Goal: Task Accomplishment & Management: Use online tool/utility

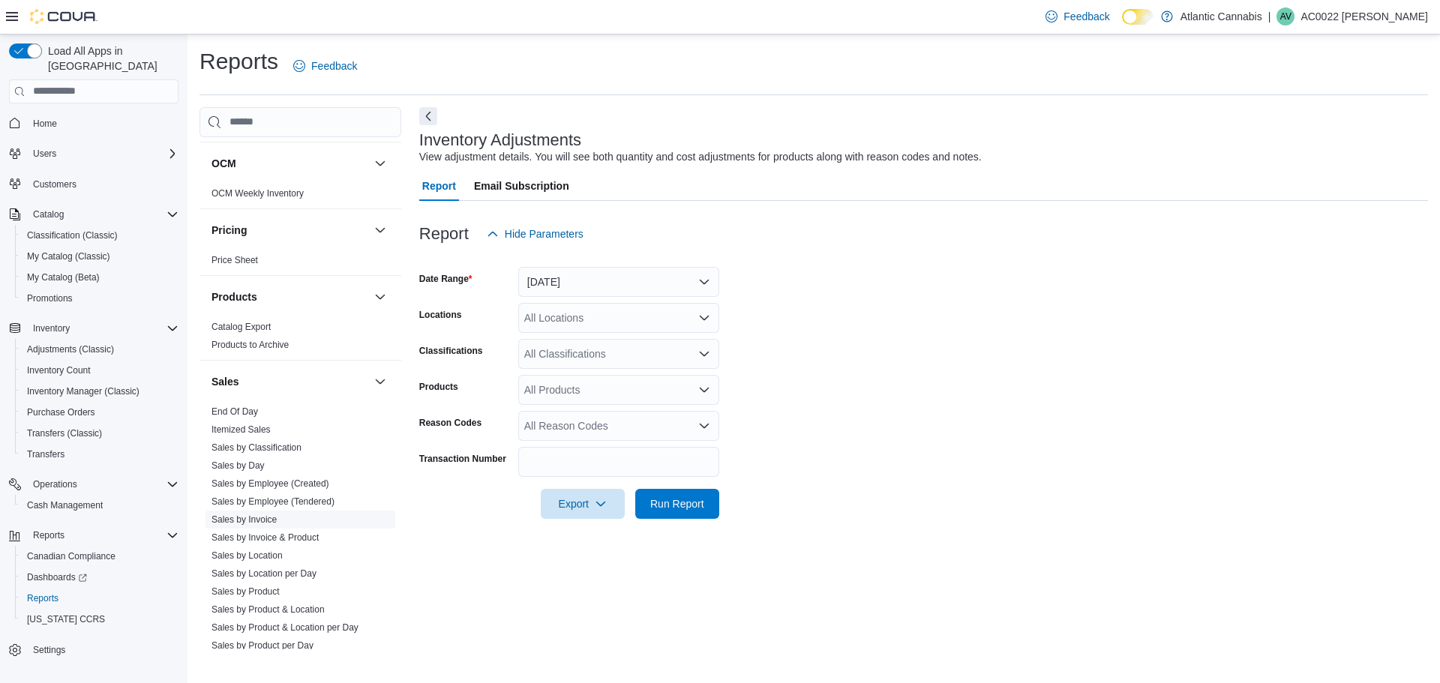
scroll to position [825, 0]
click at [253, 404] on link "End Of Day" at bounding box center [235, 409] width 47 height 11
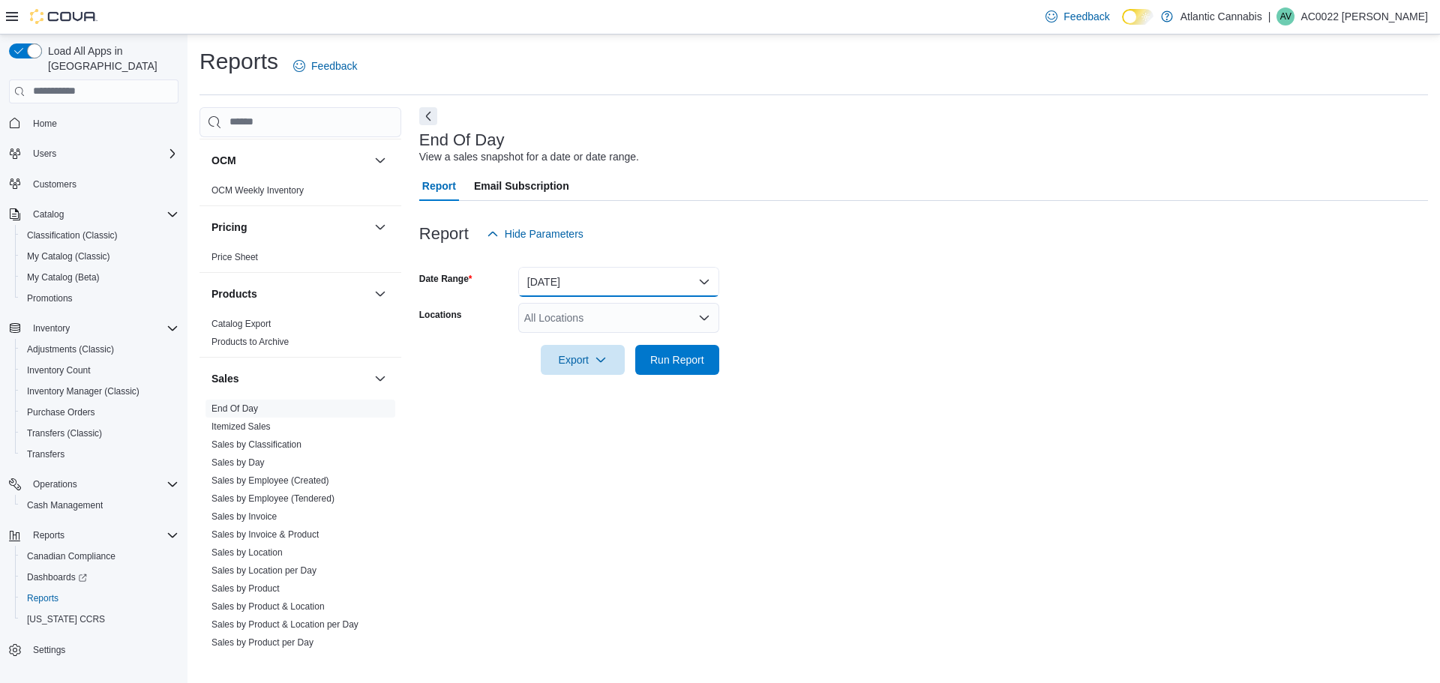
click at [586, 272] on button "[DATE]" at bounding box center [618, 282] width 201 height 30
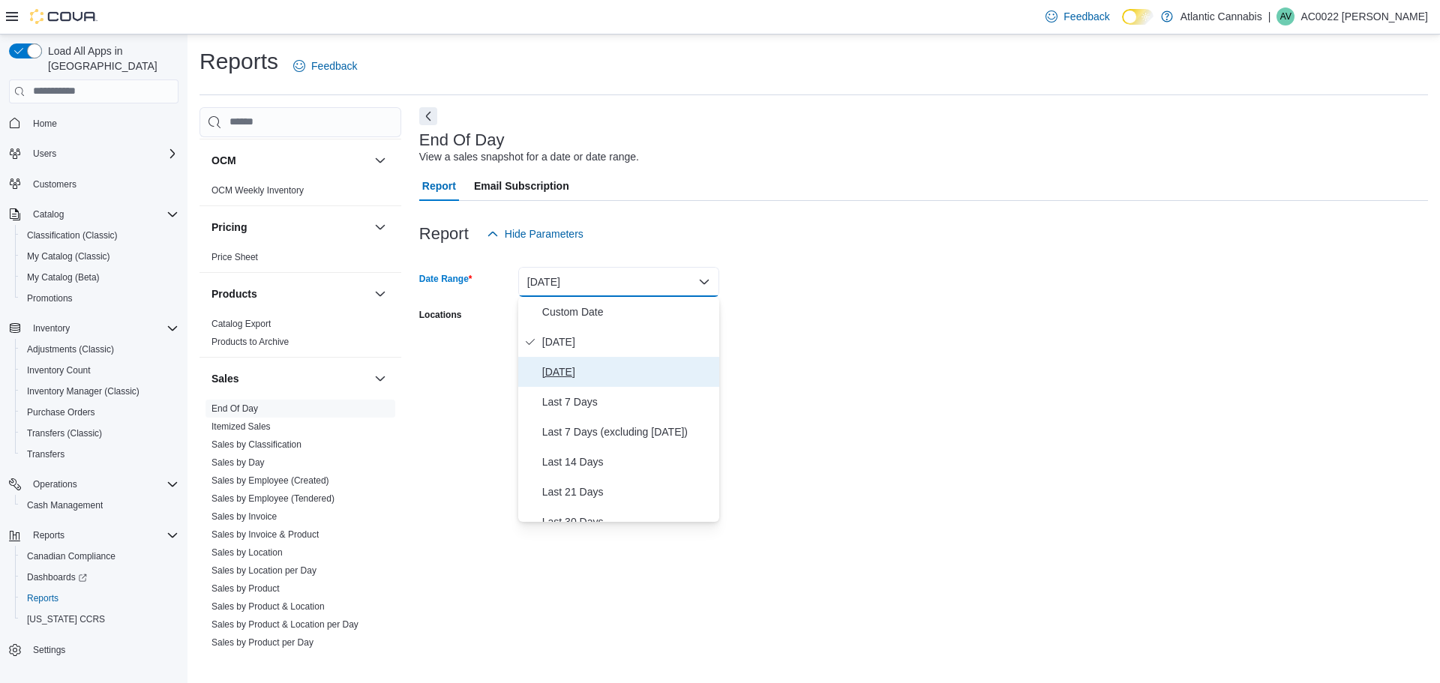
click at [577, 381] on button "[DATE]" at bounding box center [618, 372] width 201 height 30
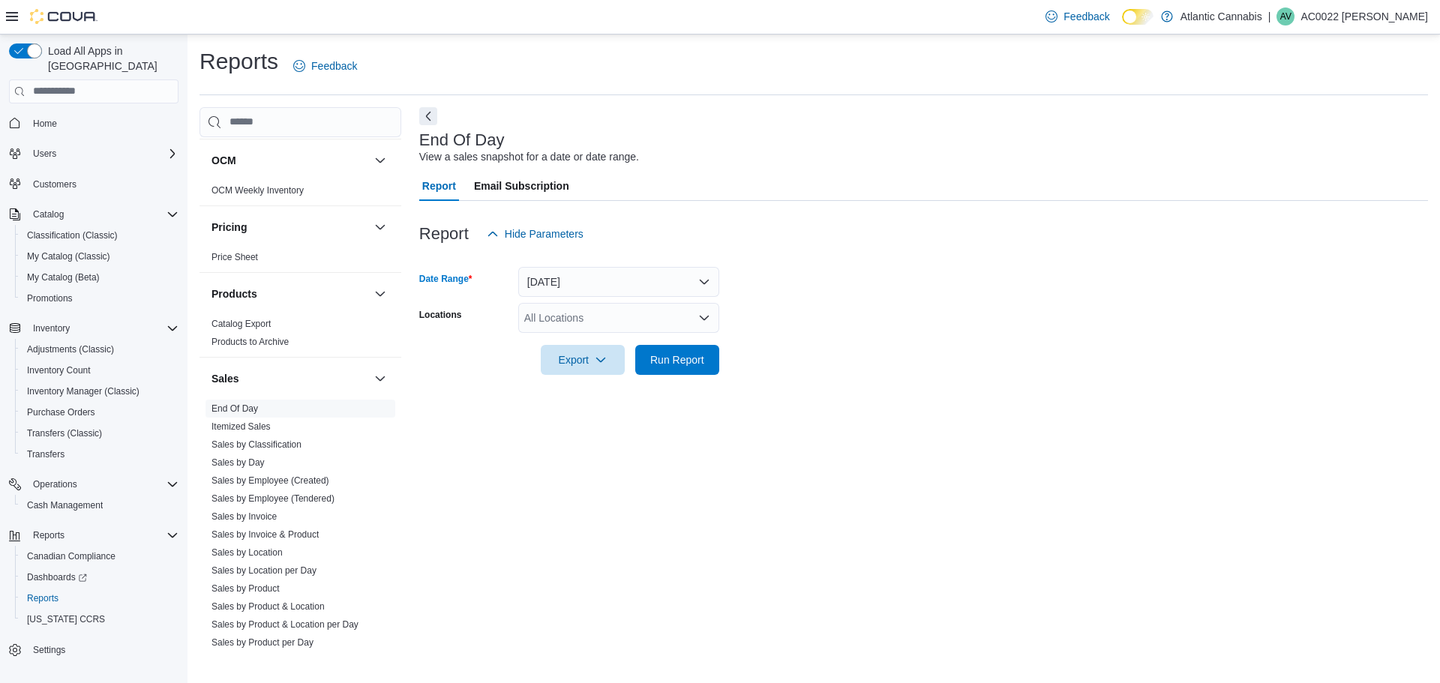
click at [648, 311] on div "All Locations" at bounding box center [618, 318] width 201 height 30
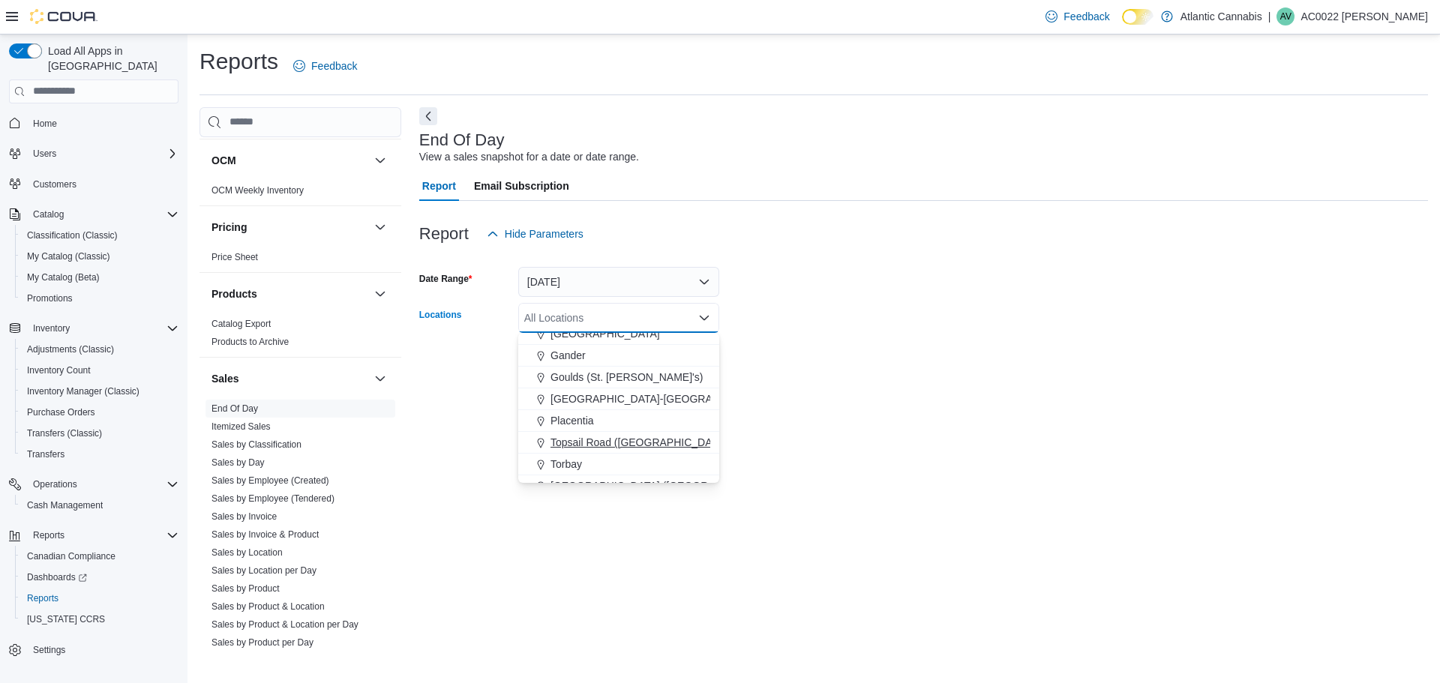
click at [641, 448] on span "Topsail Road ([GEOGRAPHIC_DATA][PERSON_NAME])" at bounding box center [684, 442] width 266 height 15
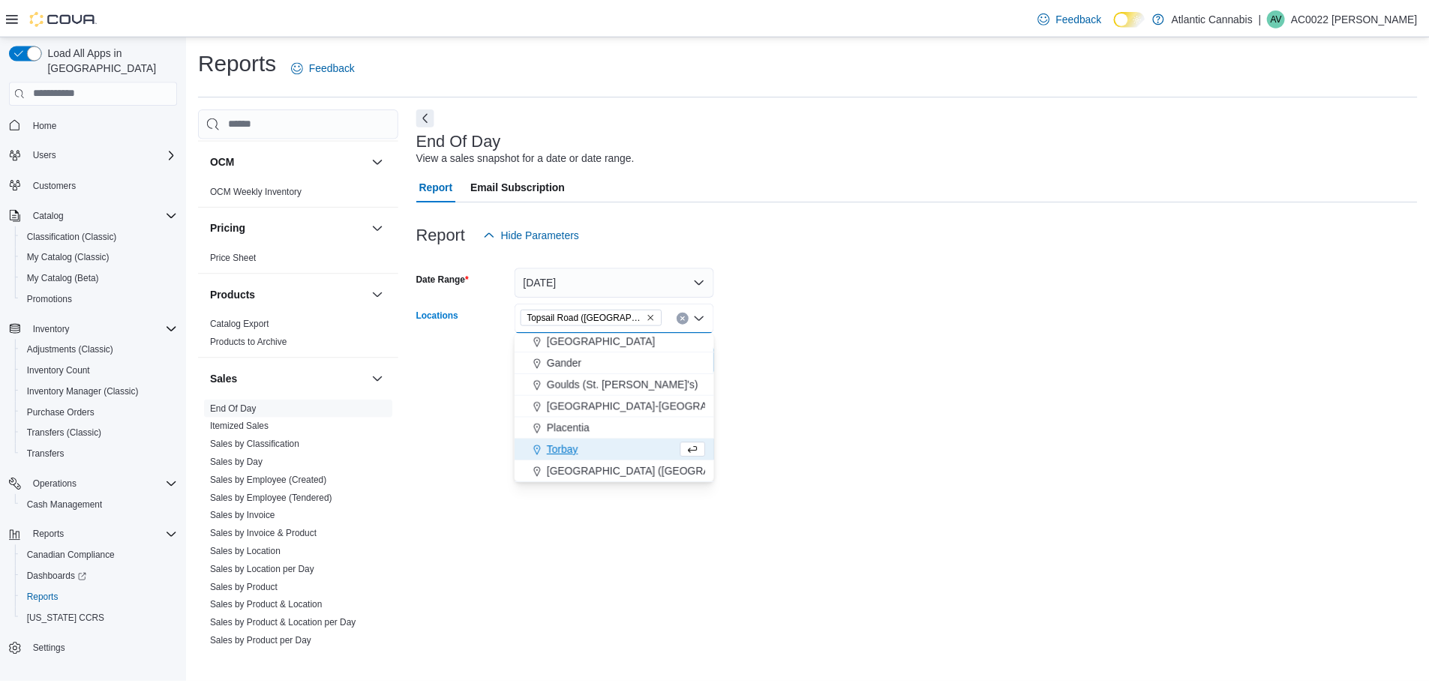
scroll to position [68, 0]
click at [791, 367] on form "Date Range [DATE] Locations [GEOGRAPHIC_DATA] ([GEOGRAPHIC_DATA][PERSON_NAME]) …" at bounding box center [923, 312] width 1009 height 126
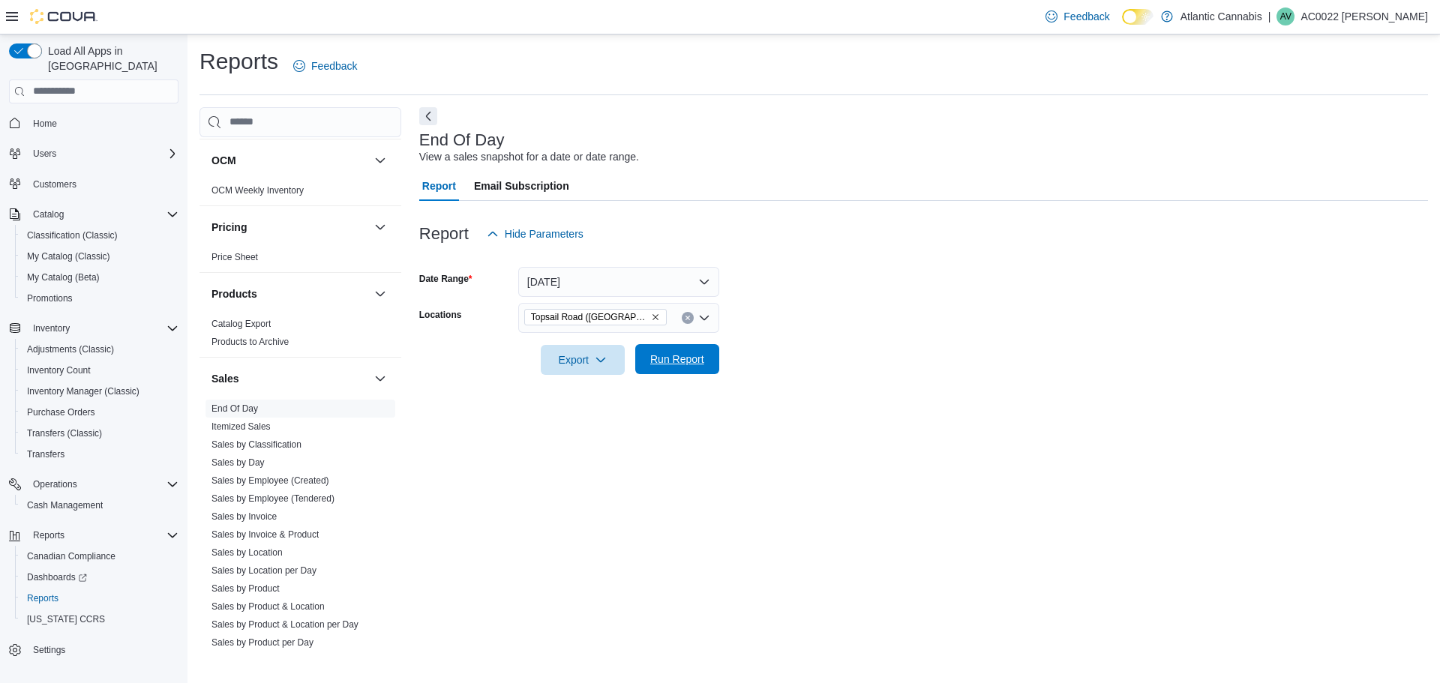
click at [676, 356] on span "Run Report" at bounding box center [677, 359] width 54 height 15
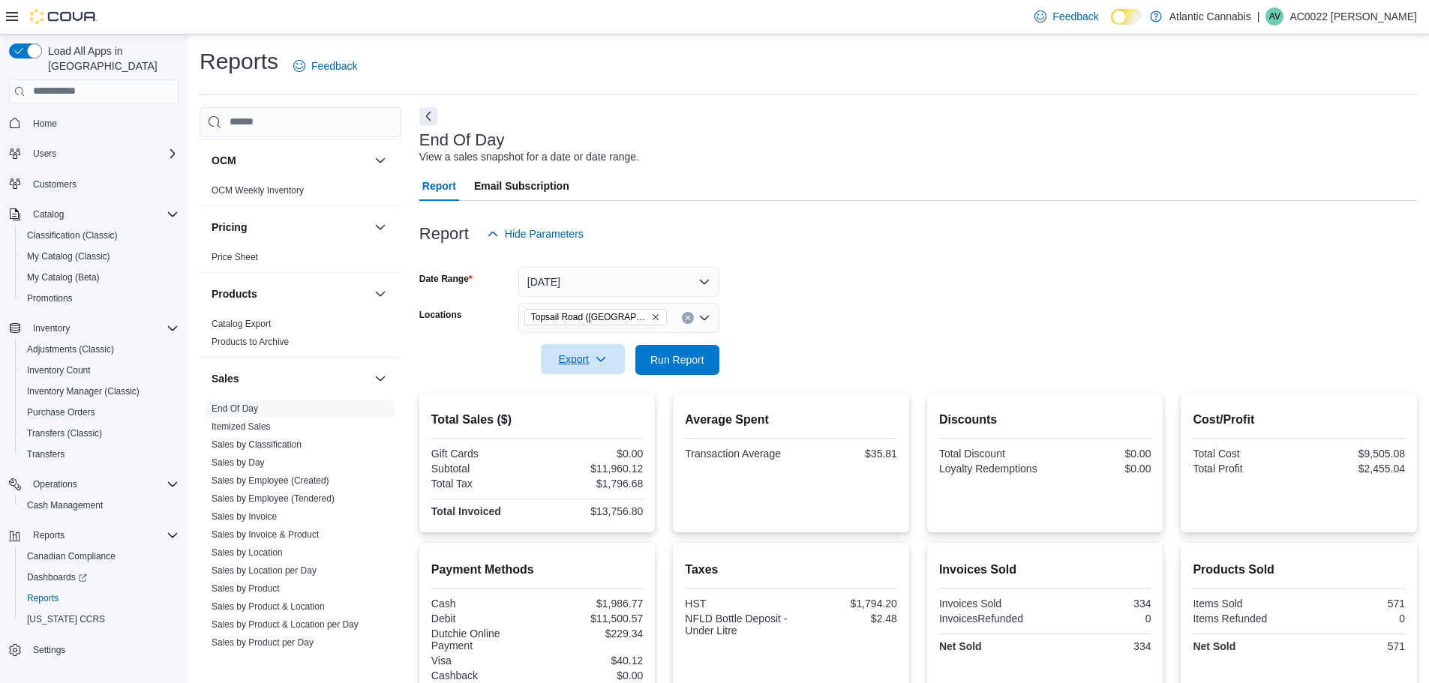
click at [592, 365] on span "Export" at bounding box center [583, 359] width 66 height 30
click at [594, 416] on span "Export to Pdf" at bounding box center [585, 420] width 68 height 12
click at [93, 383] on span "Inventory Manager (Classic)" at bounding box center [83, 392] width 113 height 18
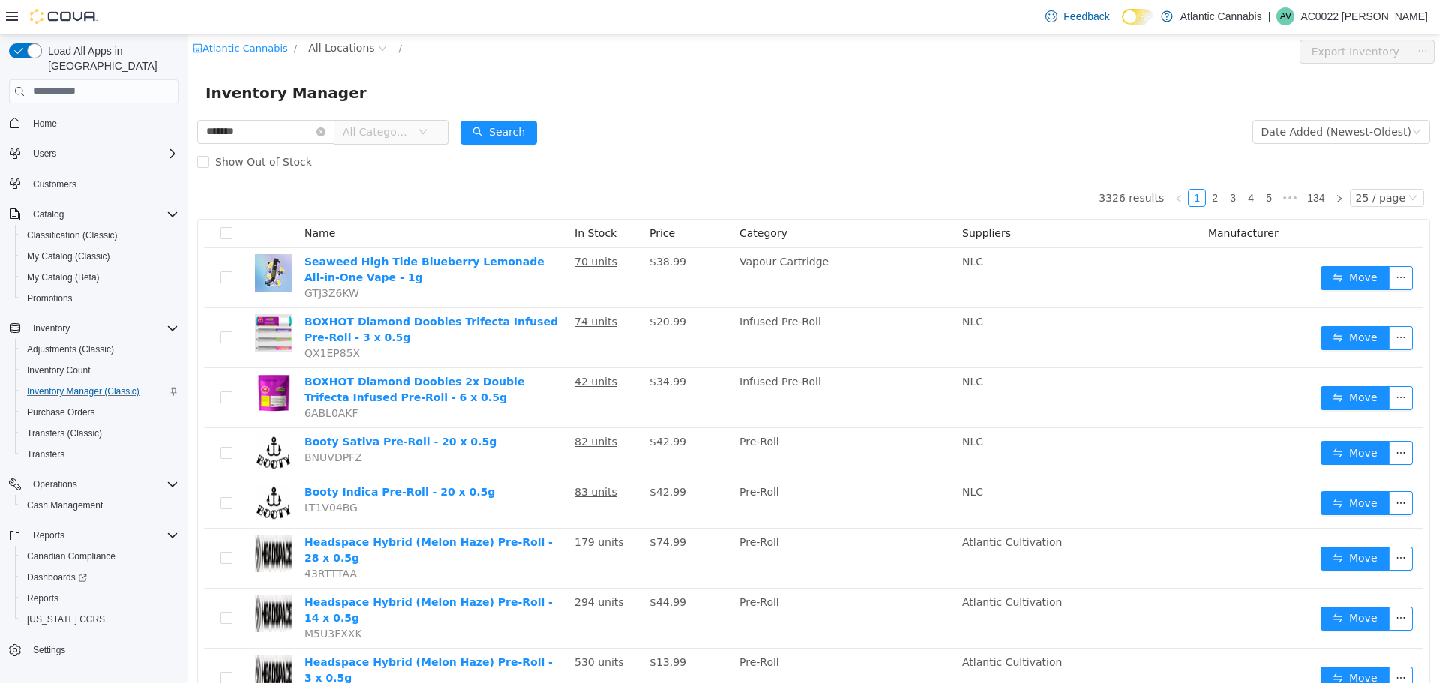
type input "*******"
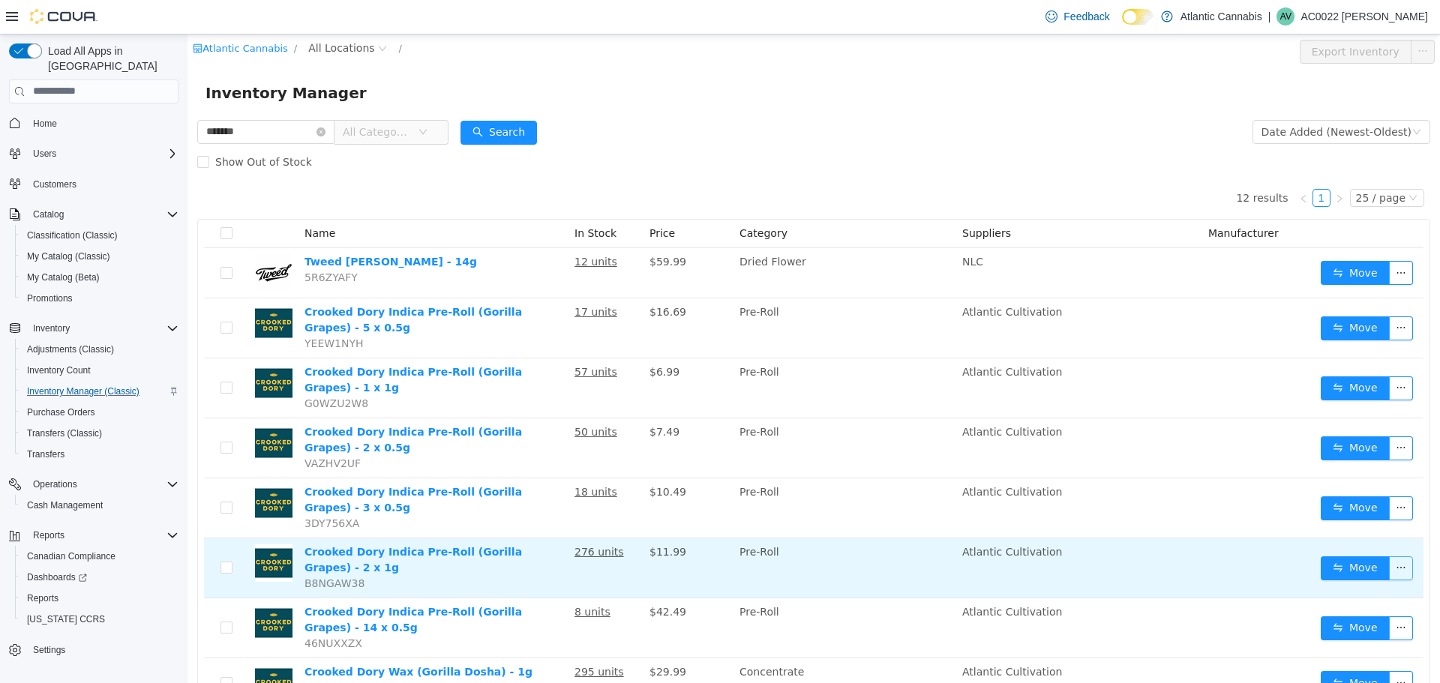
click at [1397, 557] on button "button" at bounding box center [1401, 568] width 24 height 24
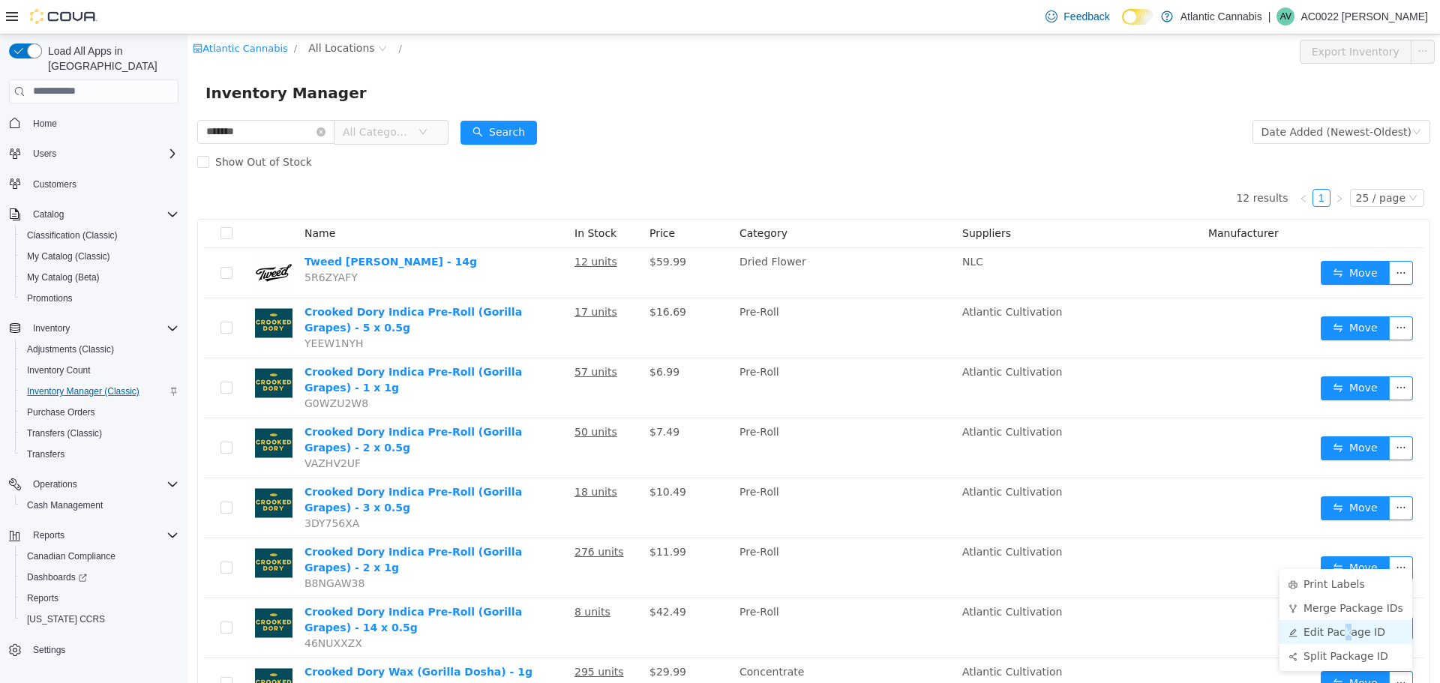
click at [1342, 632] on li "Edit Package ID" at bounding box center [1346, 632] width 133 height 24
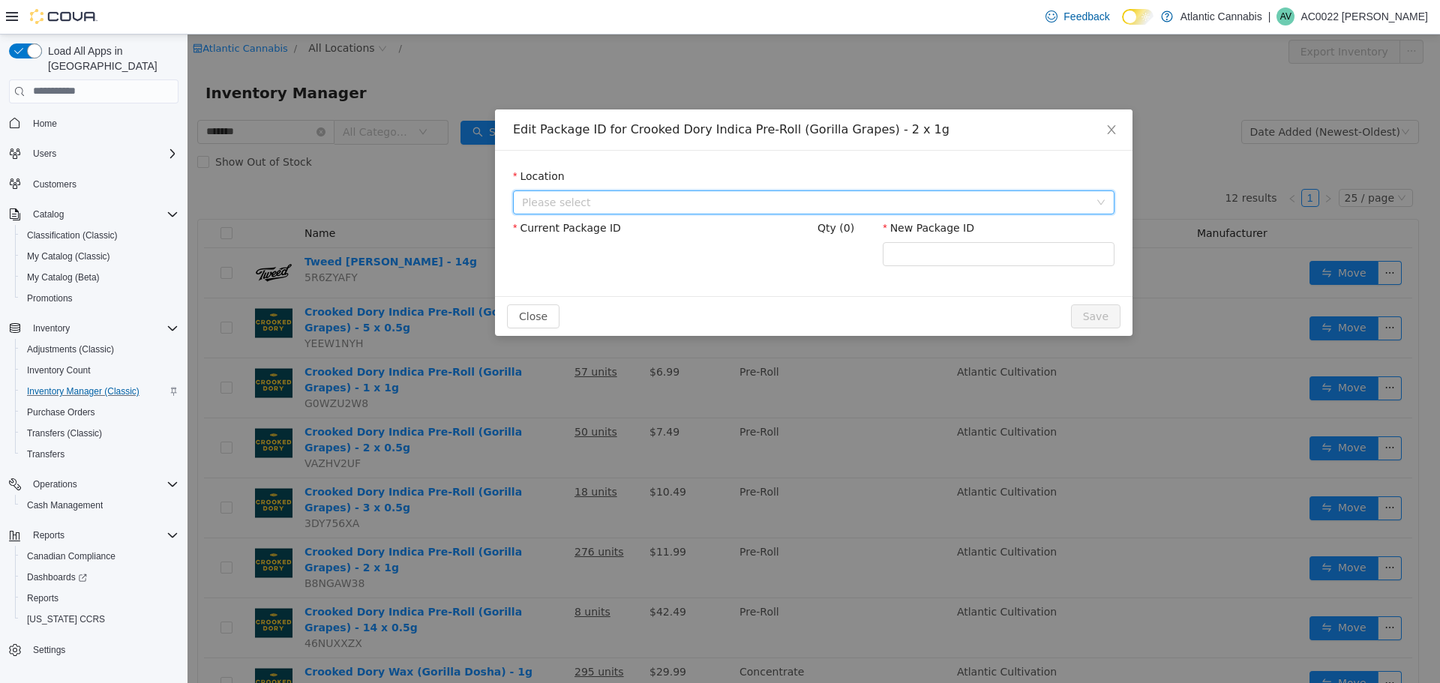
click at [752, 209] on span "Please select" at bounding box center [805, 201] width 567 height 15
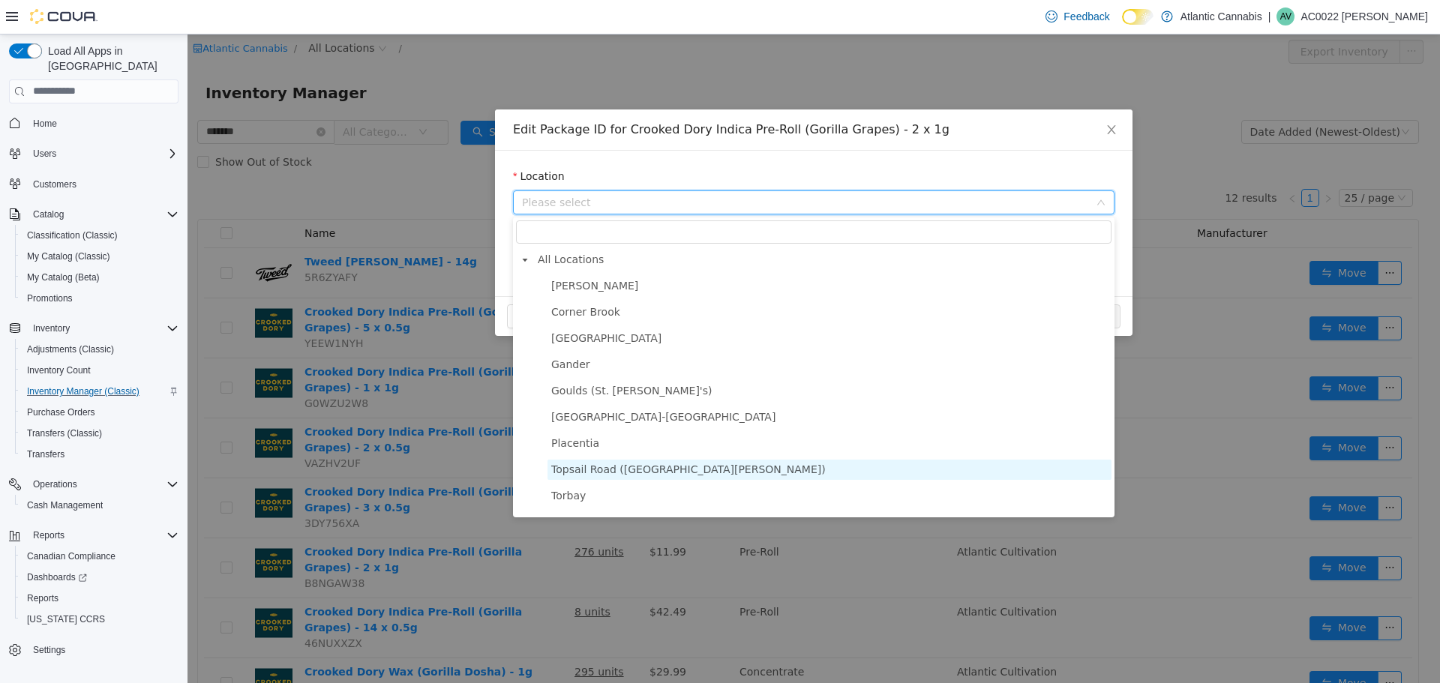
click at [628, 470] on span "Topsail Road ([GEOGRAPHIC_DATA][PERSON_NAME])" at bounding box center [688, 469] width 275 height 12
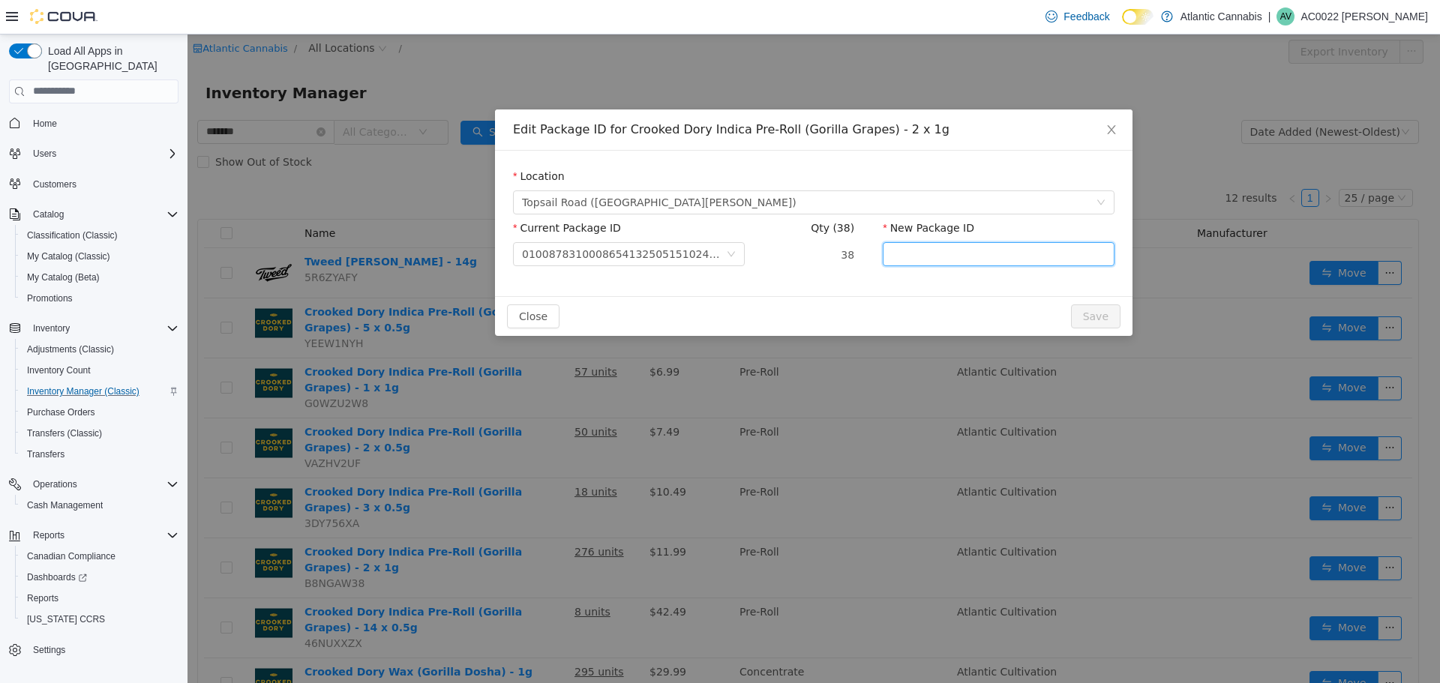
click at [977, 257] on input "New Package ID" at bounding box center [999, 254] width 232 height 24
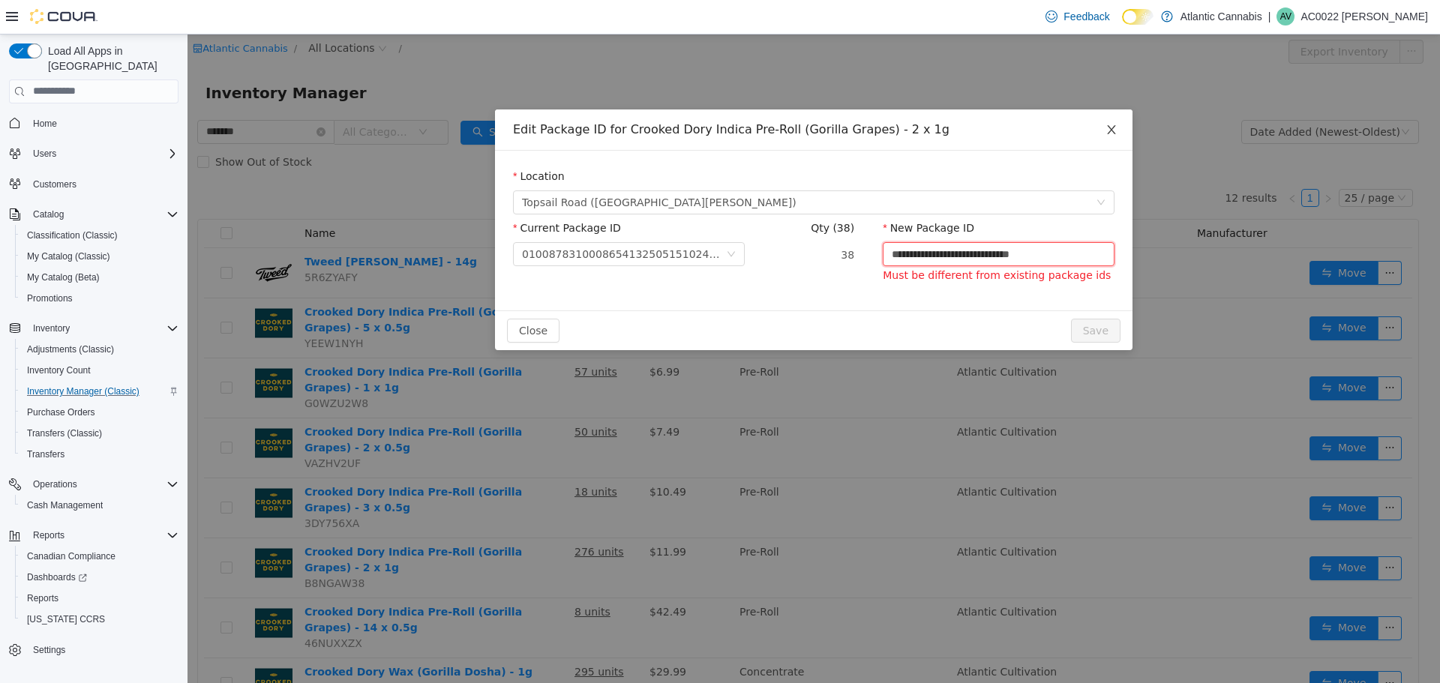
type input "**********"
click at [1118, 131] on span "Close" at bounding box center [1112, 130] width 42 height 42
